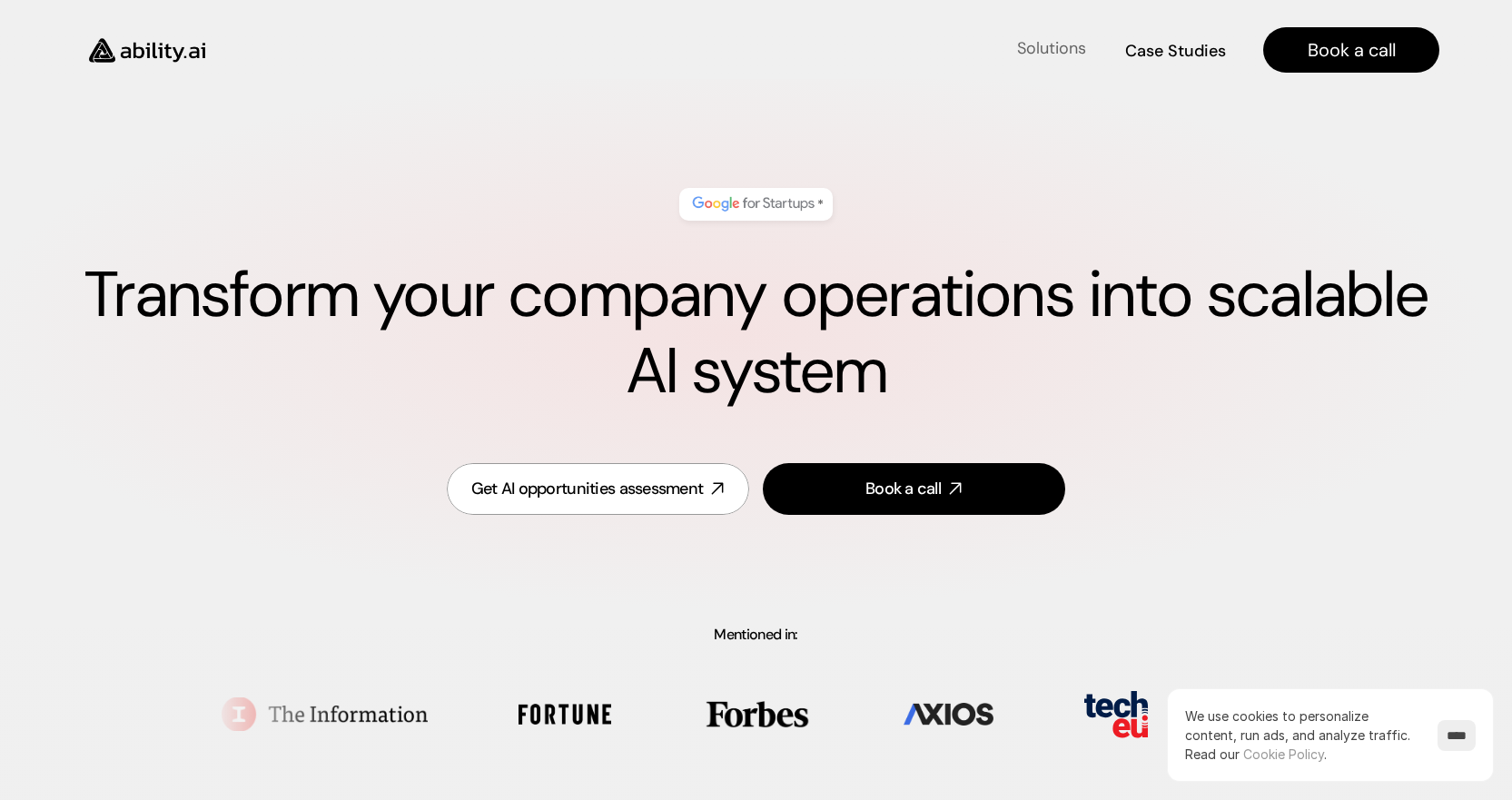
click at [1056, 51] on h4 "Solutions" at bounding box center [1051, 48] width 69 height 23
click at [1032, 52] on h4 "Solutions" at bounding box center [1051, 48] width 69 height 23
click at [1062, 42] on h4 "Solutions" at bounding box center [1051, 48] width 69 height 23
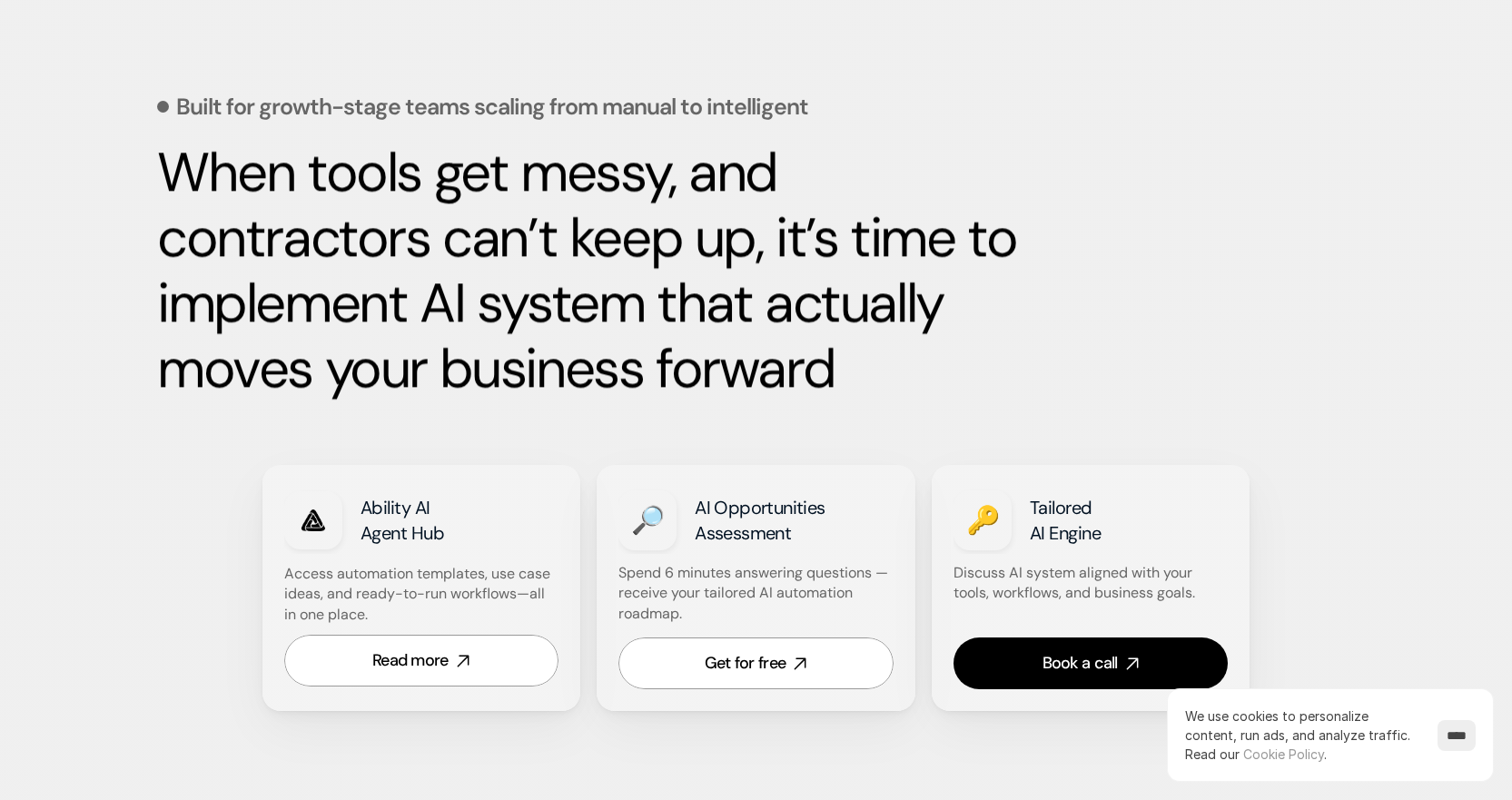
scroll to position [786, 0]
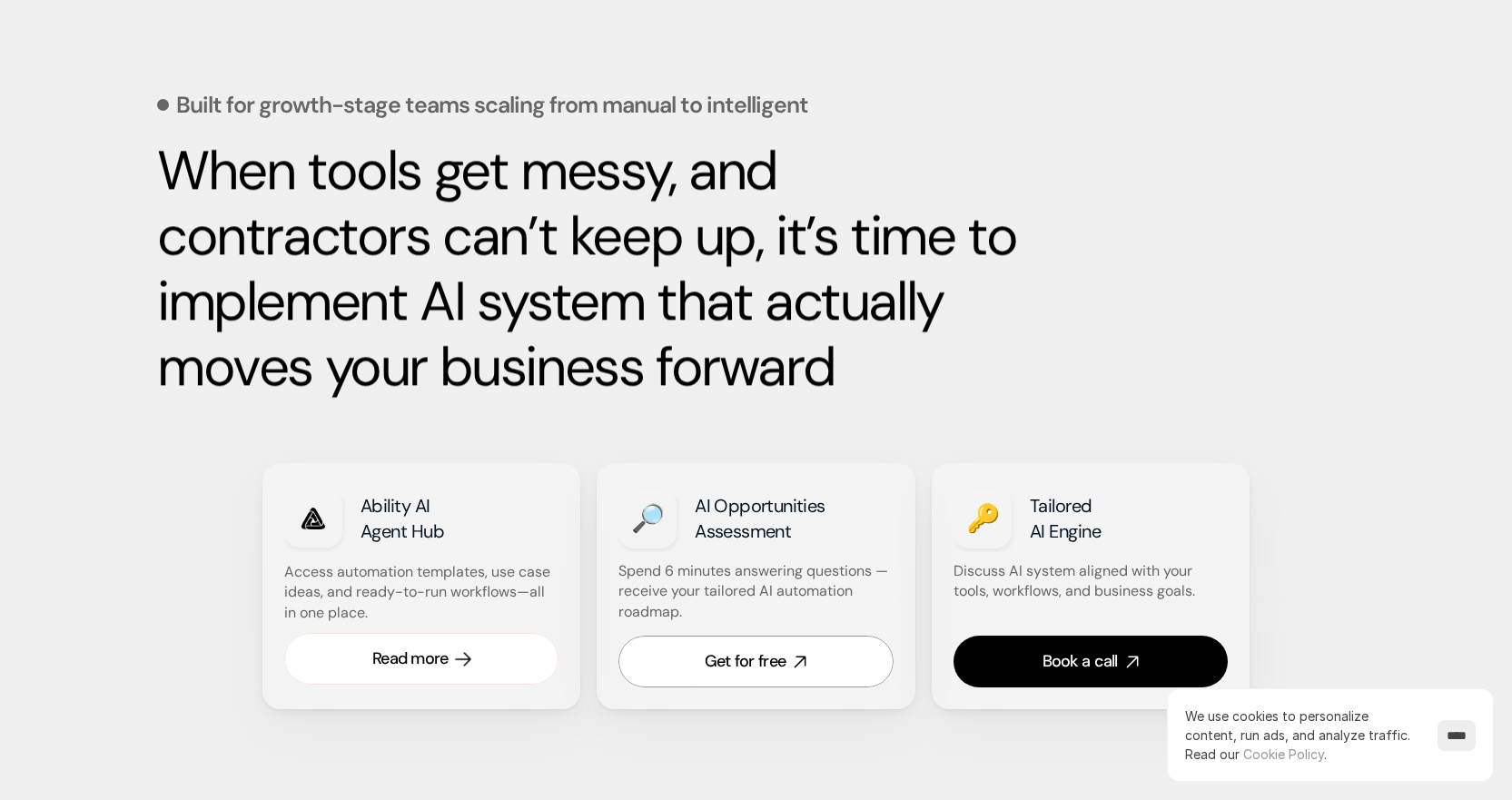
click at [419, 651] on div "Read more" at bounding box center [410, 659] width 76 height 23
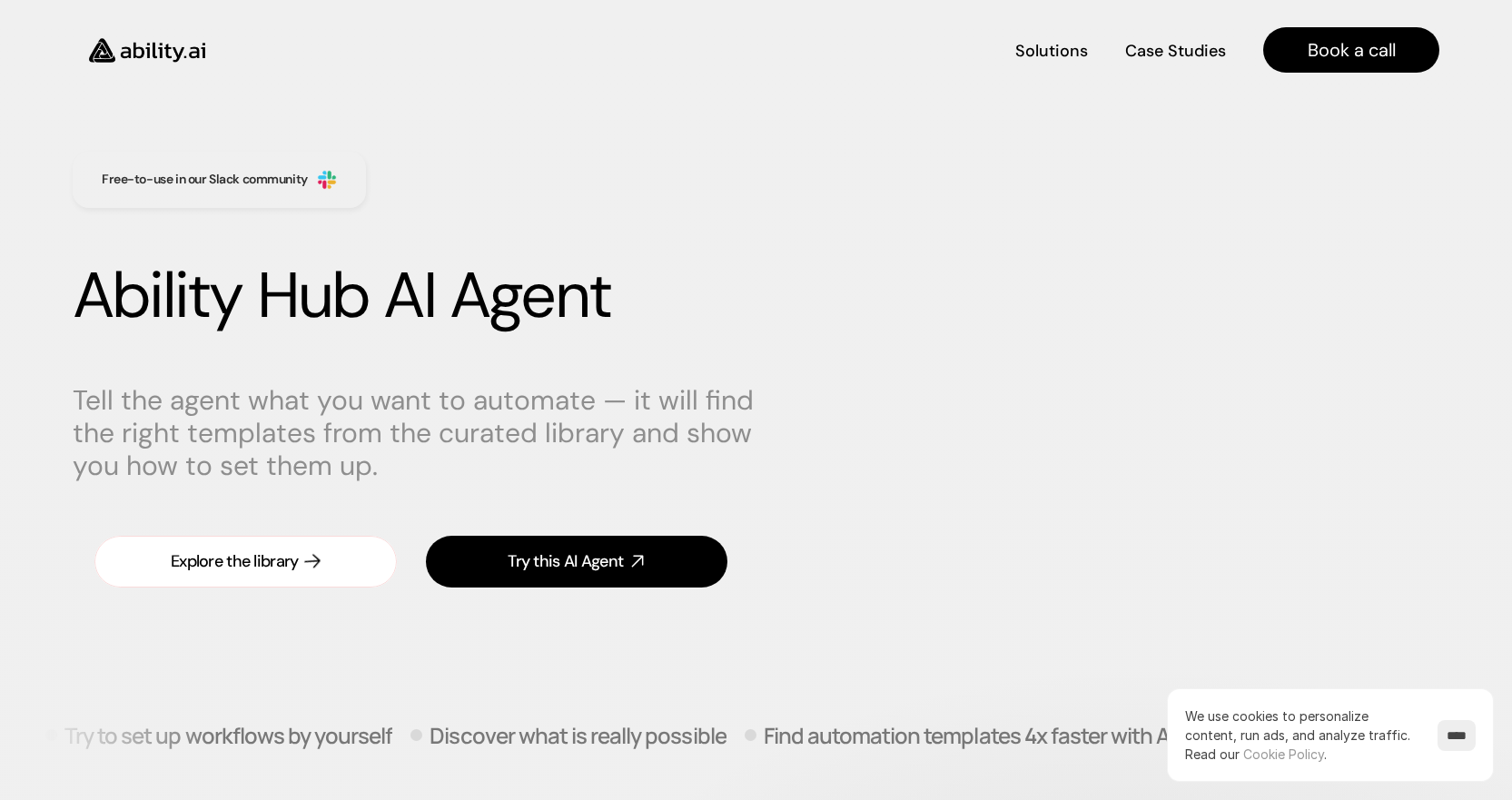
click at [237, 583] on link "Explore the library" at bounding box center [245, 562] width 302 height 52
